Goal: Transaction & Acquisition: Purchase product/service

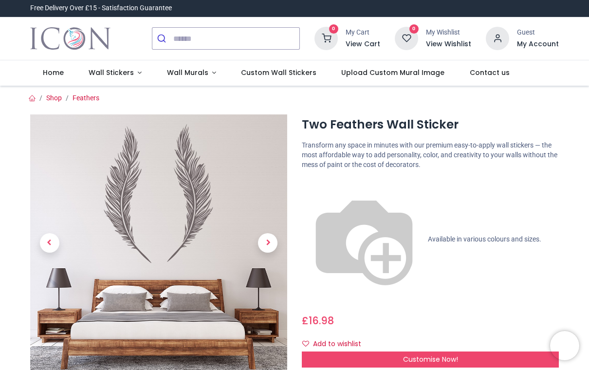
click at [407, 141] on p "Transform any space in minutes with our premium easy-to-apply wall stickers — t…" at bounding box center [430, 155] width 257 height 29
click at [399, 191] on div "Two Feathers Wall Sticker https://www.iconwallstickers.co.uk/two-feathers-wall-…" at bounding box center [431, 323] width 272 height 419
click at [428, 235] on span "Available in various colours and sizes." at bounding box center [485, 239] width 114 height 8
click at [329, 314] on span "16.98" at bounding box center [321, 321] width 25 height 14
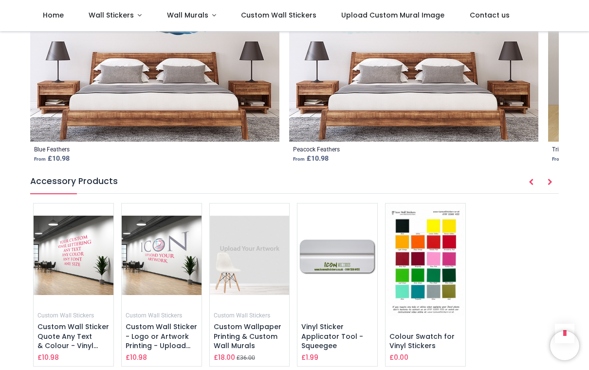
scroll to position [1304, 0]
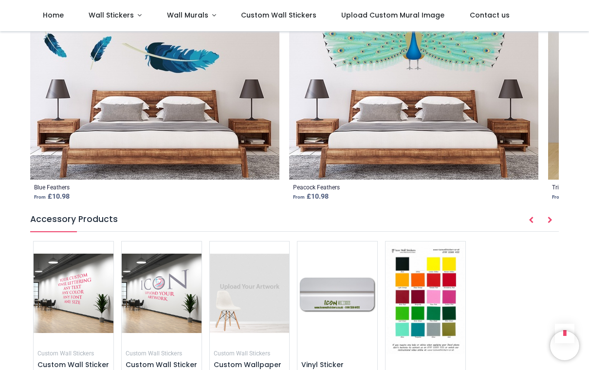
click at [441, 242] on img at bounding box center [426, 298] width 80 height 113
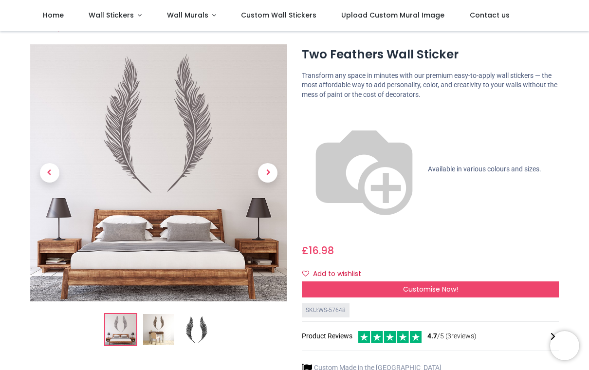
scroll to position [17, 0]
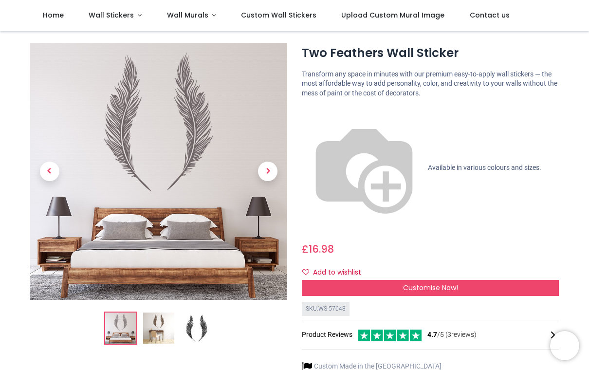
click at [461, 280] on div "Customise Now!" at bounding box center [430, 288] width 257 height 17
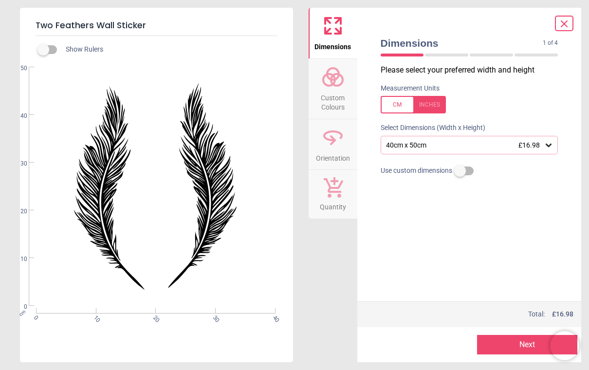
click at [449, 56] on div at bounding box center [446, 55] width 43 height 3
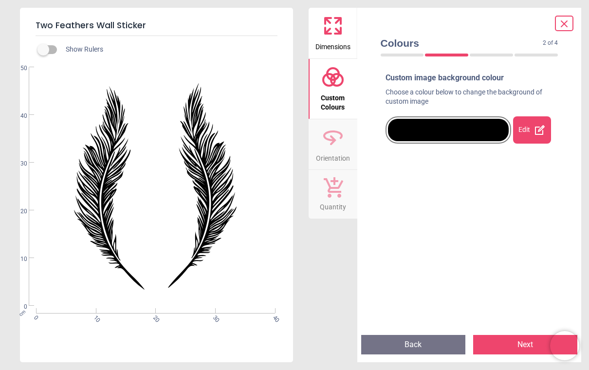
click at [539, 133] on icon at bounding box center [540, 130] width 12 height 12
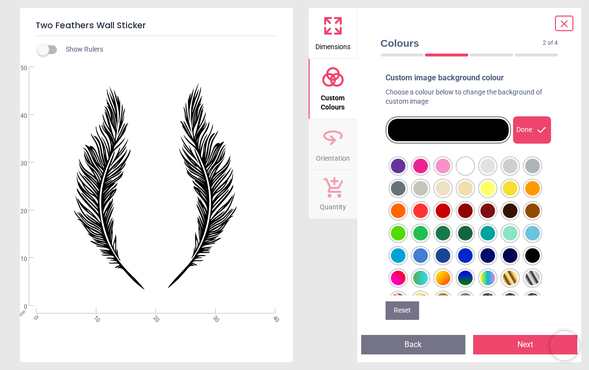
click at [406, 167] on div at bounding box center [398, 166] width 15 height 15
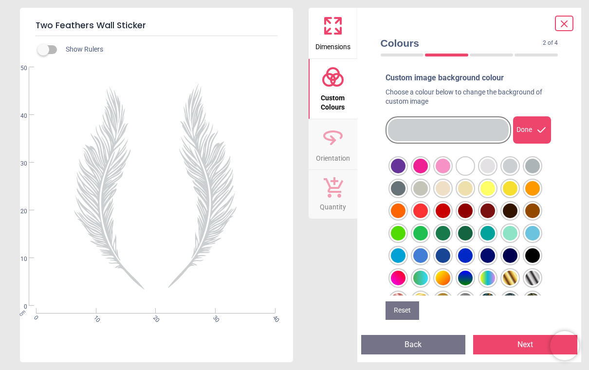
click at [406, 168] on div at bounding box center [398, 166] width 15 height 15
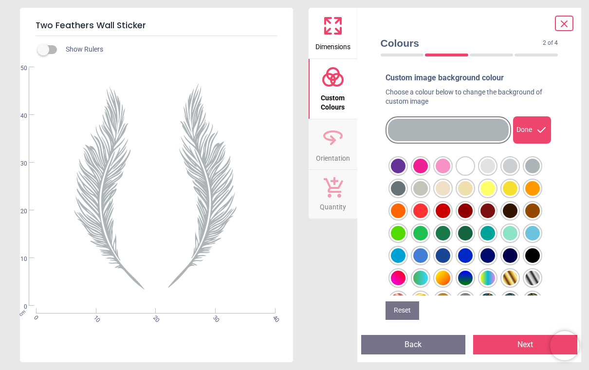
click at [402, 173] on div at bounding box center [398, 166] width 15 height 15
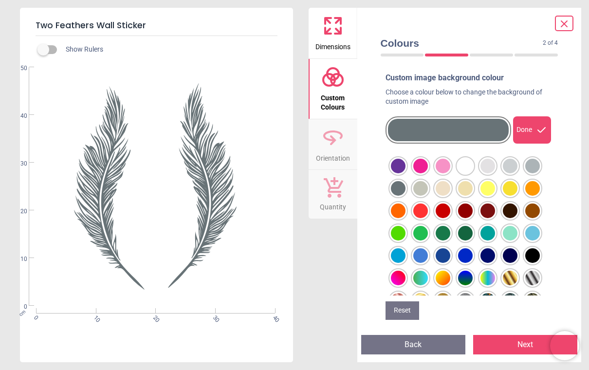
click at [406, 173] on div at bounding box center [398, 166] width 15 height 15
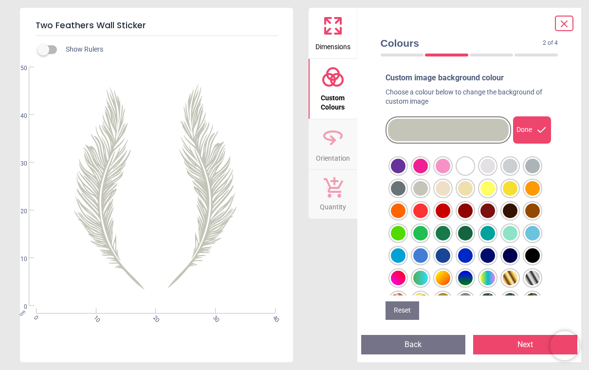
click at [406, 167] on div at bounding box center [398, 166] width 15 height 15
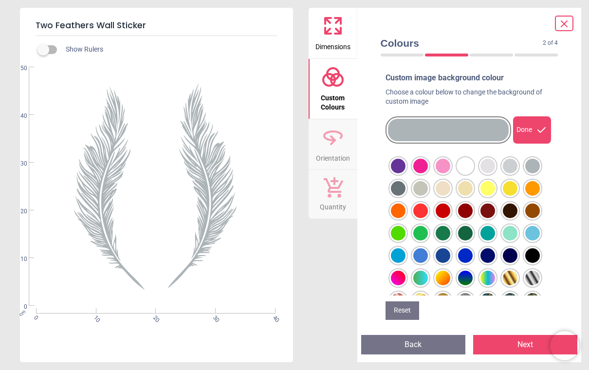
click at [504, 345] on button "Next" at bounding box center [526, 344] width 104 height 19
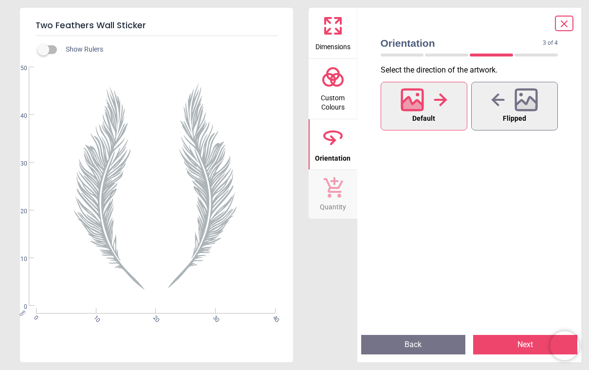
click at [517, 345] on button "Next" at bounding box center [526, 344] width 104 height 19
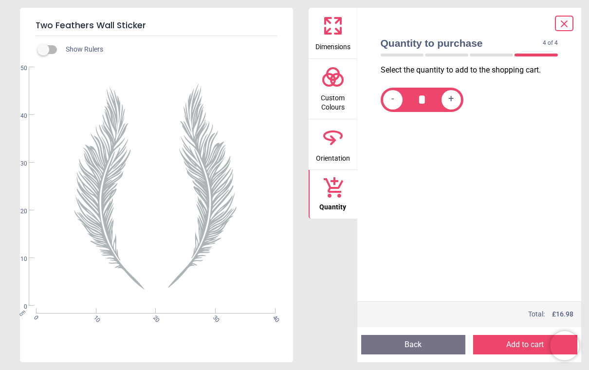
click at [460, 98] on div "+" at bounding box center [451, 99] width 19 height 19
type input "*"
click at [519, 349] on button "Add to cart" at bounding box center [526, 344] width 104 height 19
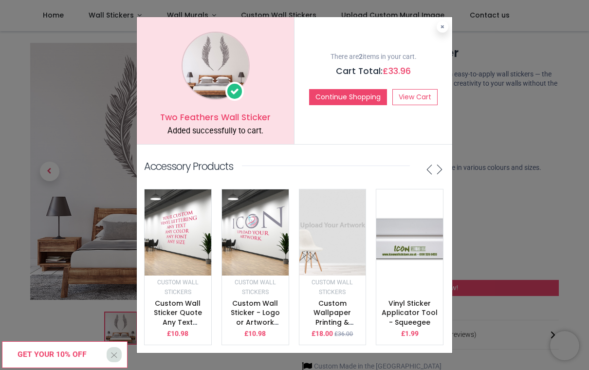
click at [269, 98] on div "Two Feathers Wall Sticker Added successfully to cart." at bounding box center [216, 80] width 158 height 127
click at [413, 104] on link "View Cart" at bounding box center [415, 97] width 45 height 17
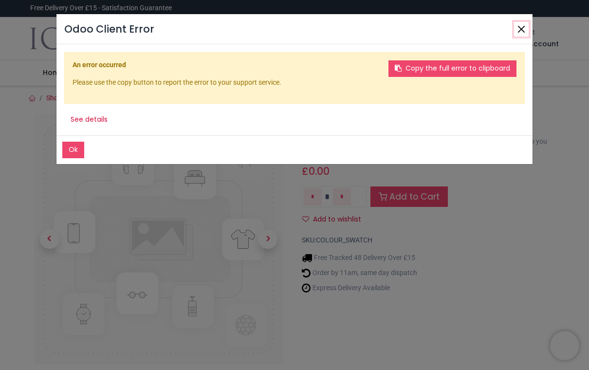
click at [521, 34] on button "Close" at bounding box center [521, 29] width 15 height 15
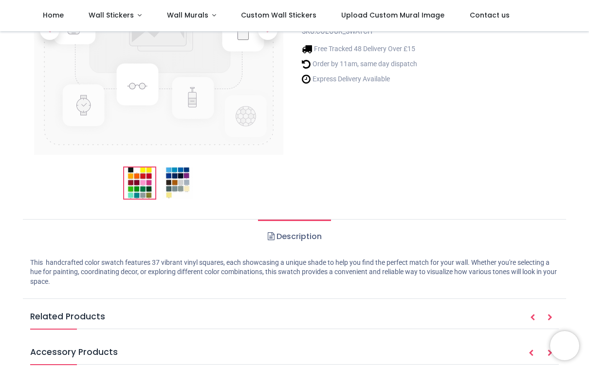
scroll to position [153, 0]
click at [189, 156] on img at bounding box center [158, 30] width 249 height 249
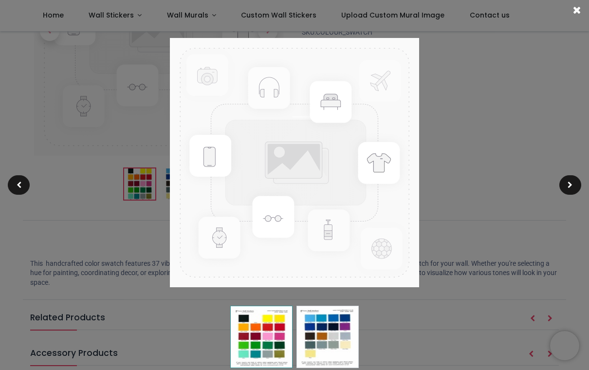
click at [322, 236] on img at bounding box center [294, 162] width 249 height 249
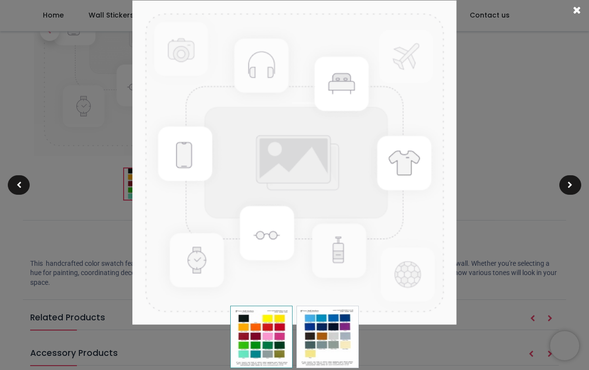
click at [325, 260] on img at bounding box center [295, 162] width 324 height 324
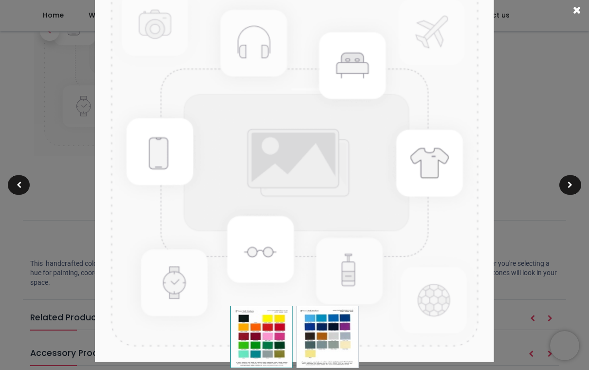
click at [569, 192] on div at bounding box center [571, 184] width 22 height 19
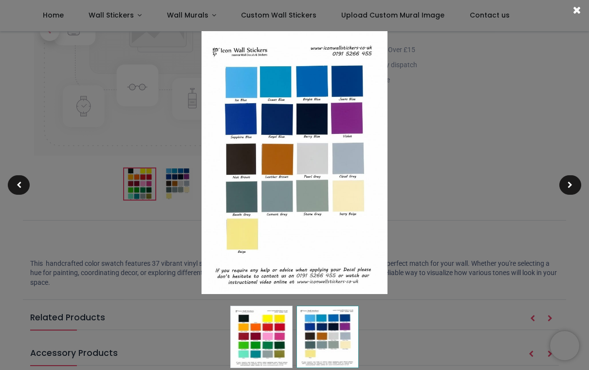
click at [578, 190] on div at bounding box center [571, 184] width 22 height 19
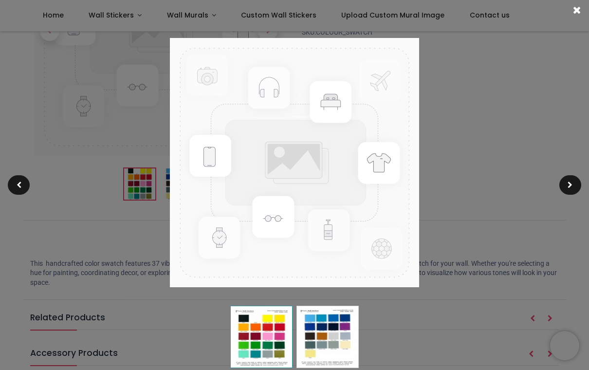
click at [571, 194] on div at bounding box center [571, 184] width 22 height 19
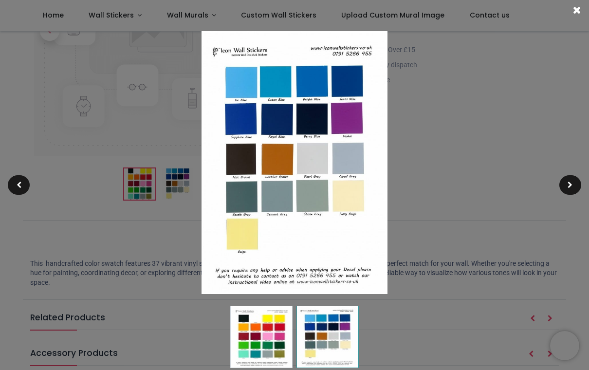
click at [574, 184] on div at bounding box center [571, 184] width 22 height 19
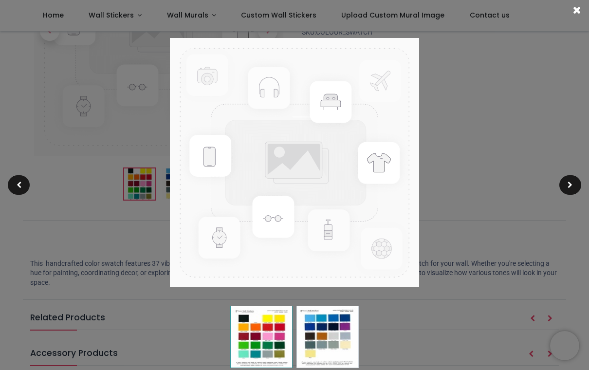
click at [561, 198] on div at bounding box center [294, 185] width 589 height 370
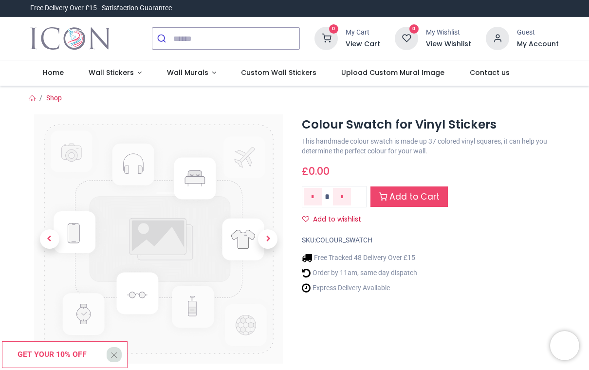
scroll to position [0, 0]
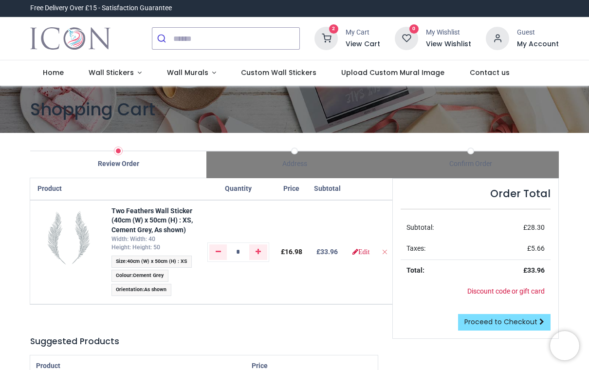
click at [192, 265] on span "Size : 40cm (W) x 50cm (H) : XS" at bounding box center [152, 262] width 80 height 12
click at [184, 268] on ul "Size : 40cm (W) x 50cm (H) : XS Colour : Cement Grey Orientation : As shown" at bounding box center [154, 277] width 84 height 42
click at [186, 266] on span "Size : 40cm (W) x 50cm (H) : XS" at bounding box center [152, 262] width 80 height 12
click at [129, 160] on div "Review Order" at bounding box center [118, 164] width 176 height 10
click at [162, 262] on span "40cm (W) x 50cm (H) : XS" at bounding box center [157, 261] width 60 height 6
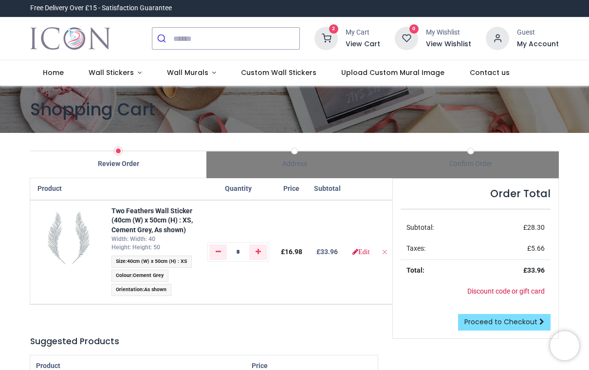
click at [156, 264] on span "Size : 40cm (W) x 50cm (H) : XS" at bounding box center [152, 262] width 80 height 12
click at [158, 244] on span "Height: Height: 50" at bounding box center [136, 247] width 49 height 7
click at [153, 248] on span "Height: Height: 50" at bounding box center [136, 247] width 49 height 7
click at [157, 247] on span "Height: Height: 50" at bounding box center [136, 247] width 49 height 7
click at [165, 256] on span "Size : 40cm (W) x 50cm (H) : XS" at bounding box center [152, 262] width 80 height 12
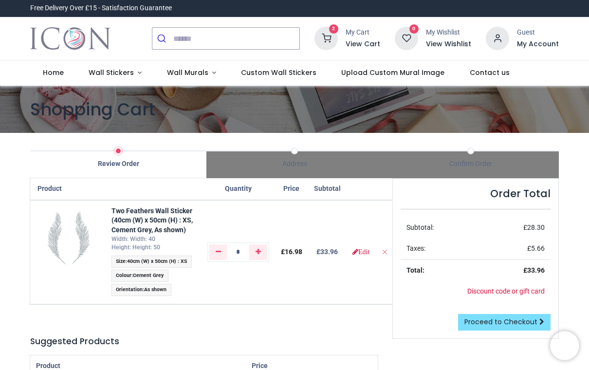
click at [169, 252] on td "Two Feathers Wall Sticker (40cm (W) x 50cm (H) : XS, Cement Grey, As shown) Wid…" at bounding box center [154, 252] width 96 height 104
click at [175, 231] on strong "Two Feathers Wall Sticker (40cm (W) x 50cm (H) : XS, Cement Grey, As shown)" at bounding box center [152, 220] width 81 height 27
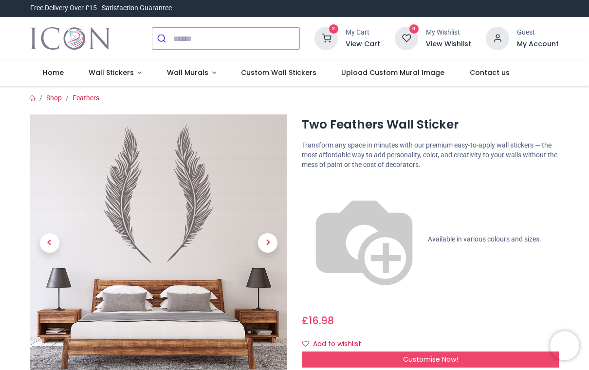
click at [457, 355] on span "Customise Now!" at bounding box center [430, 360] width 55 height 10
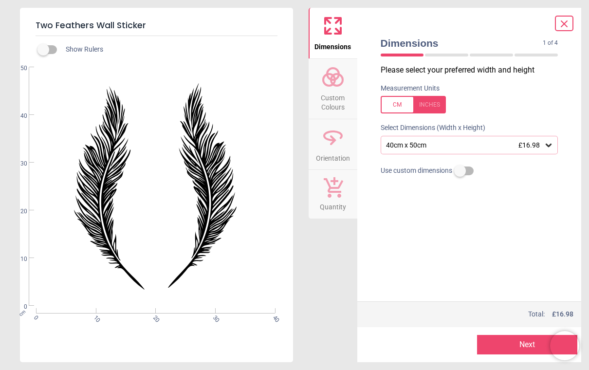
click at [403, 108] on div at bounding box center [413, 105] width 65 height 18
click at [406, 106] on div at bounding box center [413, 105] width 65 height 18
click at [551, 148] on icon at bounding box center [549, 145] width 10 height 10
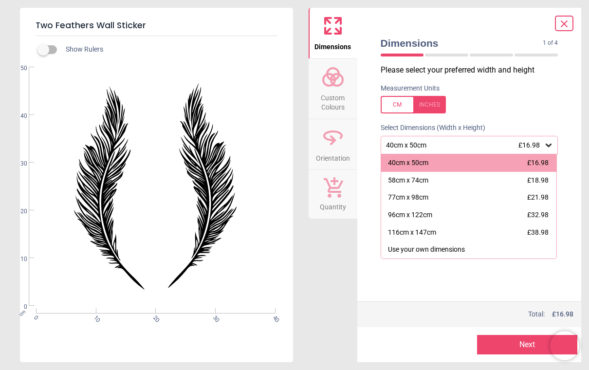
click at [541, 185] on div "58cm x 74cm £18.98" at bounding box center [469, 181] width 176 height 18
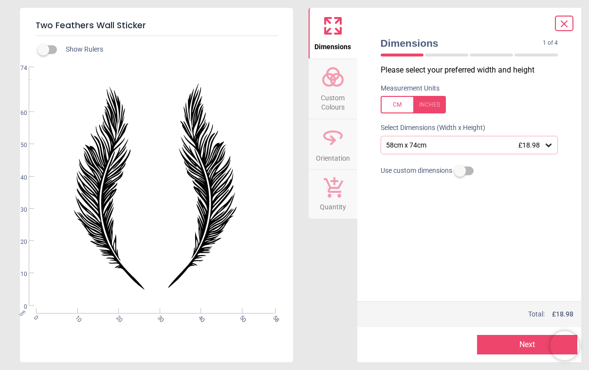
click at [532, 349] on button "Next" at bounding box center [527, 344] width 100 height 19
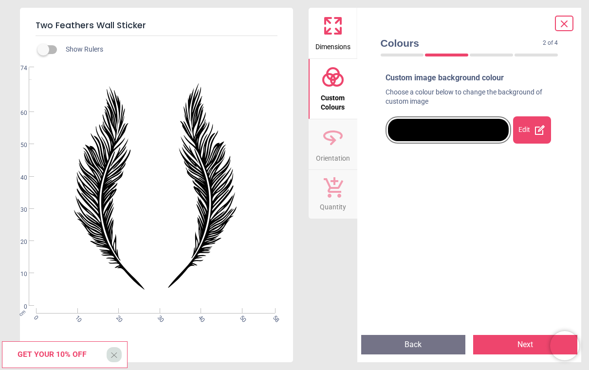
click at [542, 137] on div "Edit" at bounding box center [532, 129] width 38 height 27
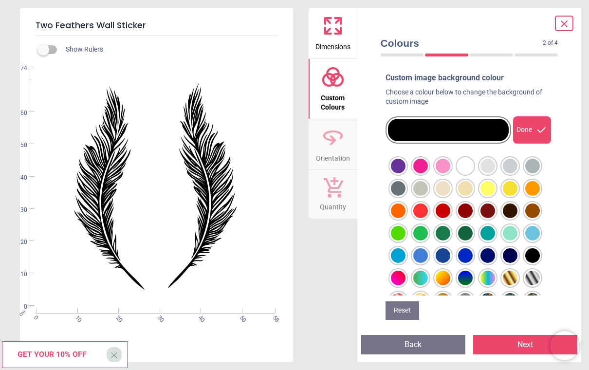
click at [406, 167] on div at bounding box center [398, 166] width 15 height 15
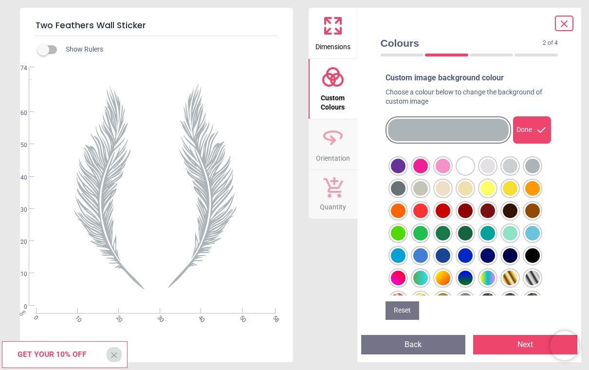
click at [526, 345] on button "Next" at bounding box center [526, 344] width 104 height 19
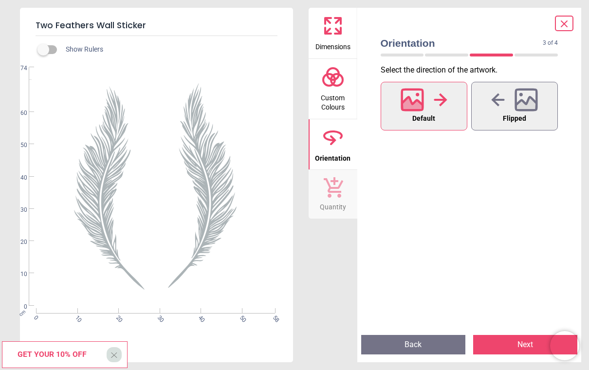
click at [527, 346] on button "Next" at bounding box center [526, 344] width 104 height 19
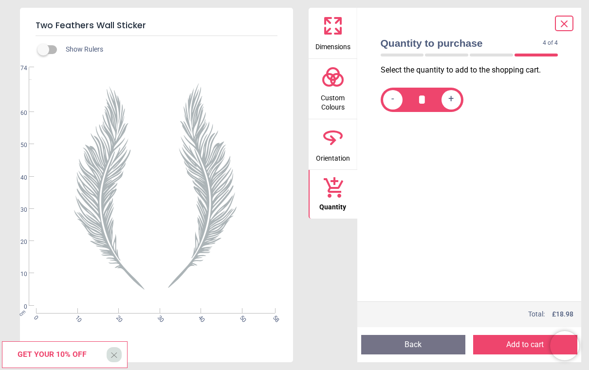
click at [452, 103] on span "+" at bounding box center [451, 100] width 5 height 12
type input "*"
click at [516, 347] on button "Add to cart" at bounding box center [526, 344] width 104 height 19
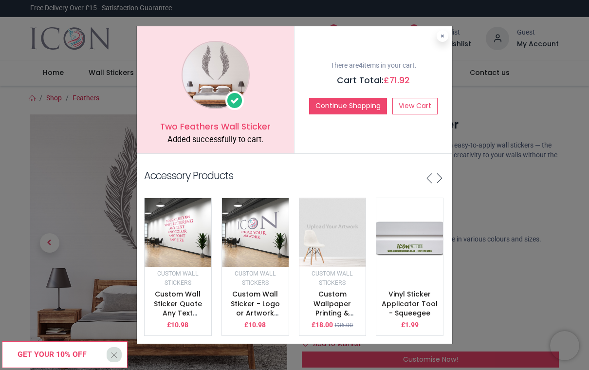
click at [425, 108] on link "View Cart" at bounding box center [415, 106] width 45 height 17
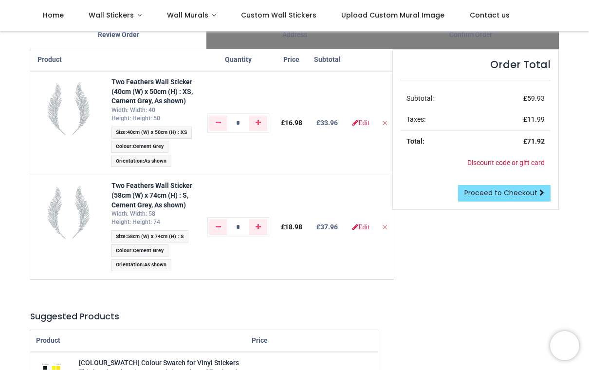
scroll to position [75, 0]
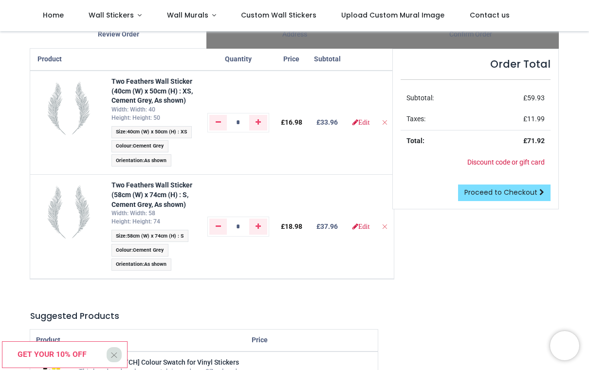
click at [370, 125] on link "Edit" at bounding box center [361, 122] width 17 height 7
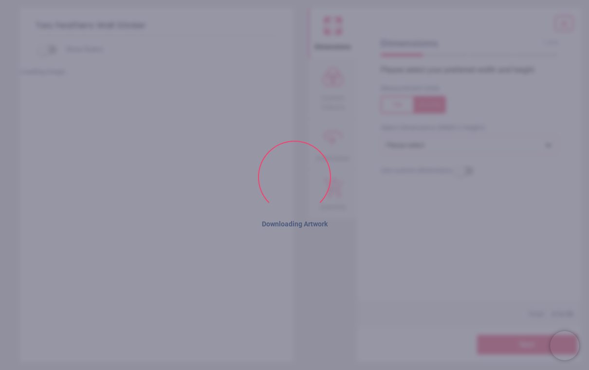
scroll to position [138, 0]
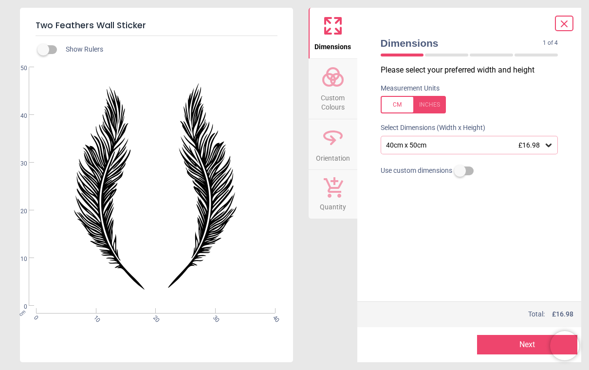
click at [544, 99] on label at bounding box center [470, 105] width 178 height 18
click at [563, 29] on icon at bounding box center [565, 24] width 12 height 12
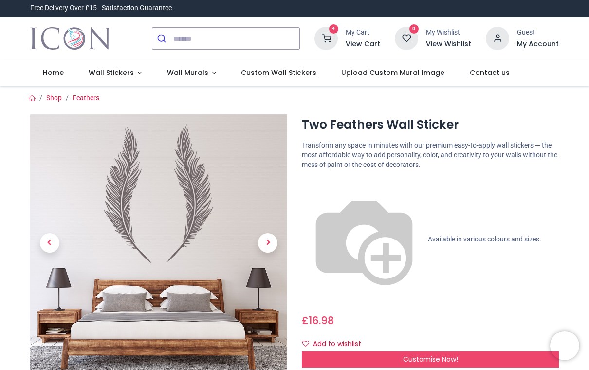
scroll to position [0, 0]
click at [338, 43] on icon at bounding box center [326, 38] width 23 height 23
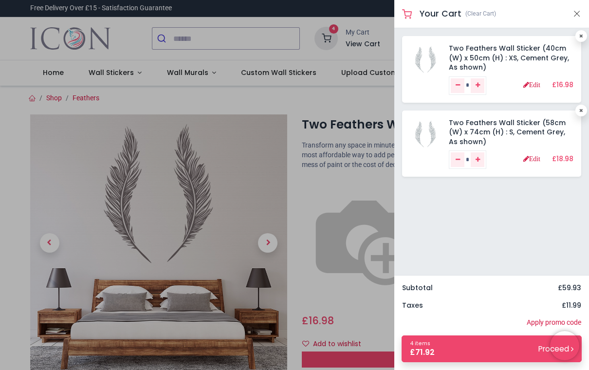
click at [457, 90] on link "Remove one" at bounding box center [458, 85] width 14 height 15
type input "*"
click at [461, 88] on link "Remove one" at bounding box center [458, 85] width 14 height 15
type input "*"
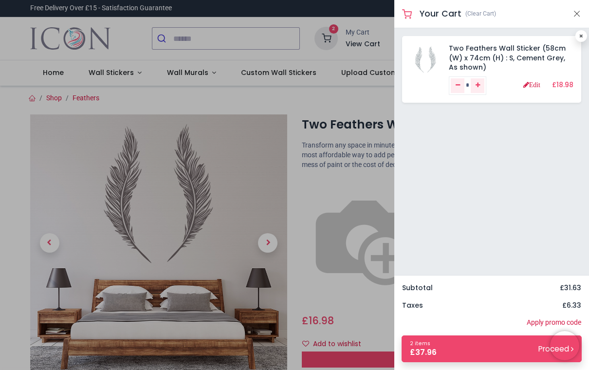
click at [303, 108] on div at bounding box center [294, 185] width 589 height 370
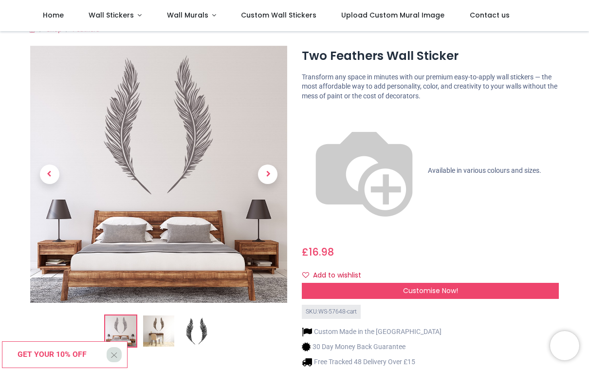
scroll to position [15, 0]
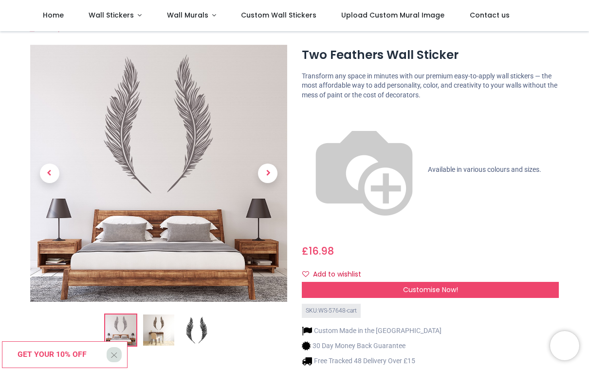
click at [444, 282] on div "Customise Now!" at bounding box center [430, 290] width 257 height 17
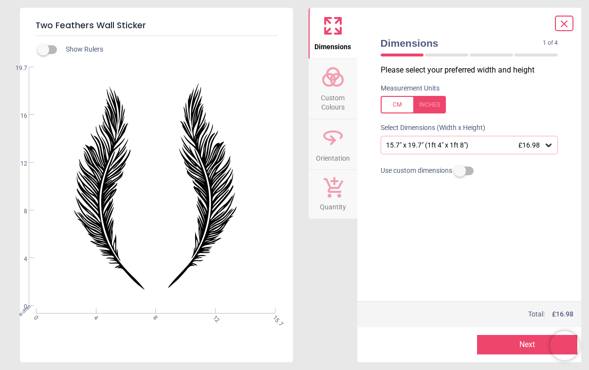
click at [410, 105] on div at bounding box center [413, 105] width 65 height 18
click at [399, 108] on div at bounding box center [413, 105] width 65 height 18
click at [549, 146] on icon at bounding box center [549, 145] width 6 height 3
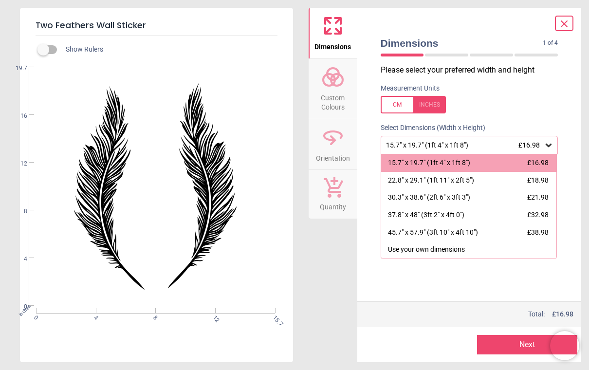
click at [538, 186] on div "22.8" x 29.1" (1ft 11" x 2ft 5") £18.98" at bounding box center [469, 181] width 176 height 18
